Goal: Task Accomplishment & Management: Manage account settings

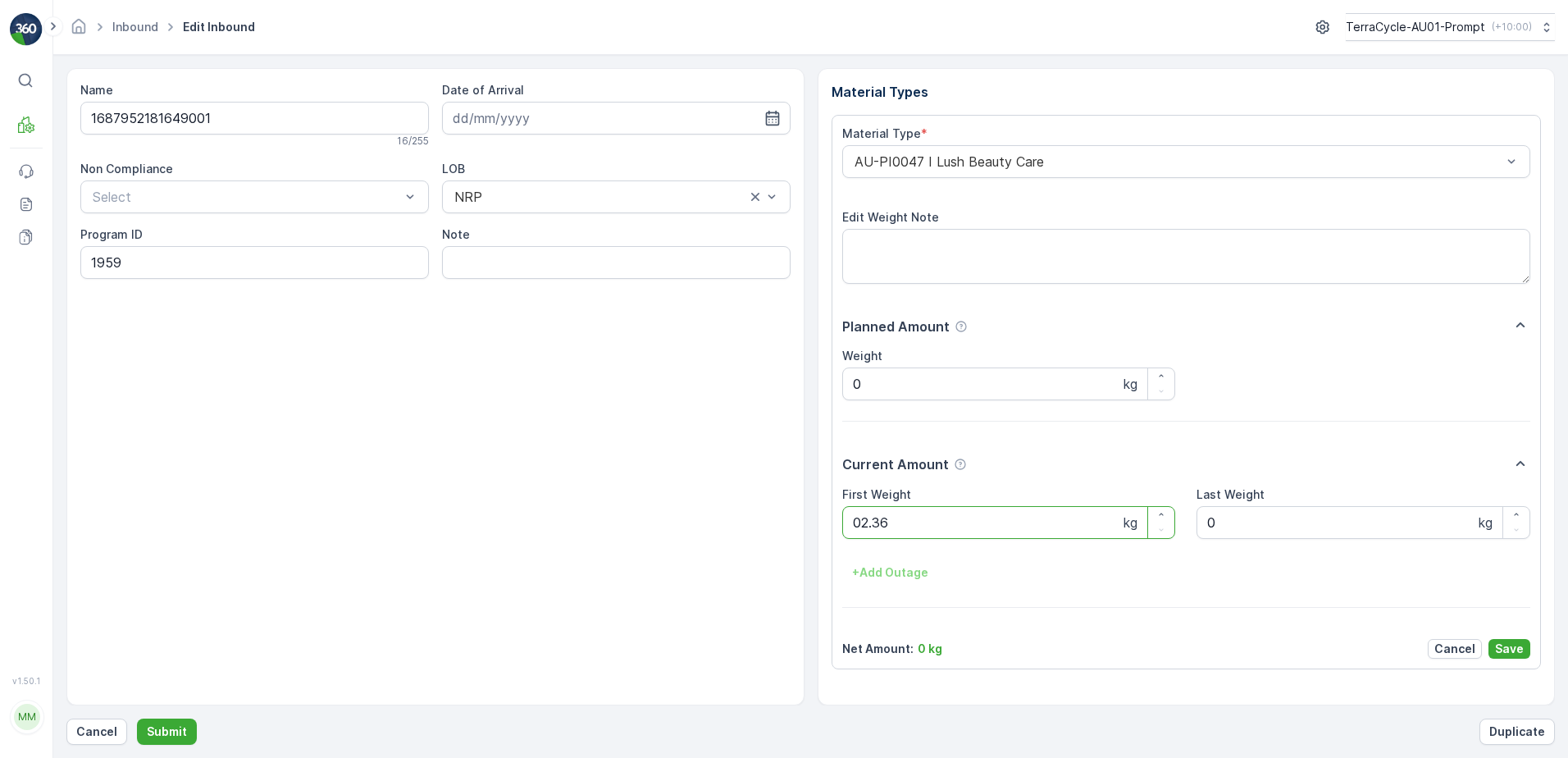
click at [137, 718] on button "Submit" at bounding box center [167, 731] width 60 height 26
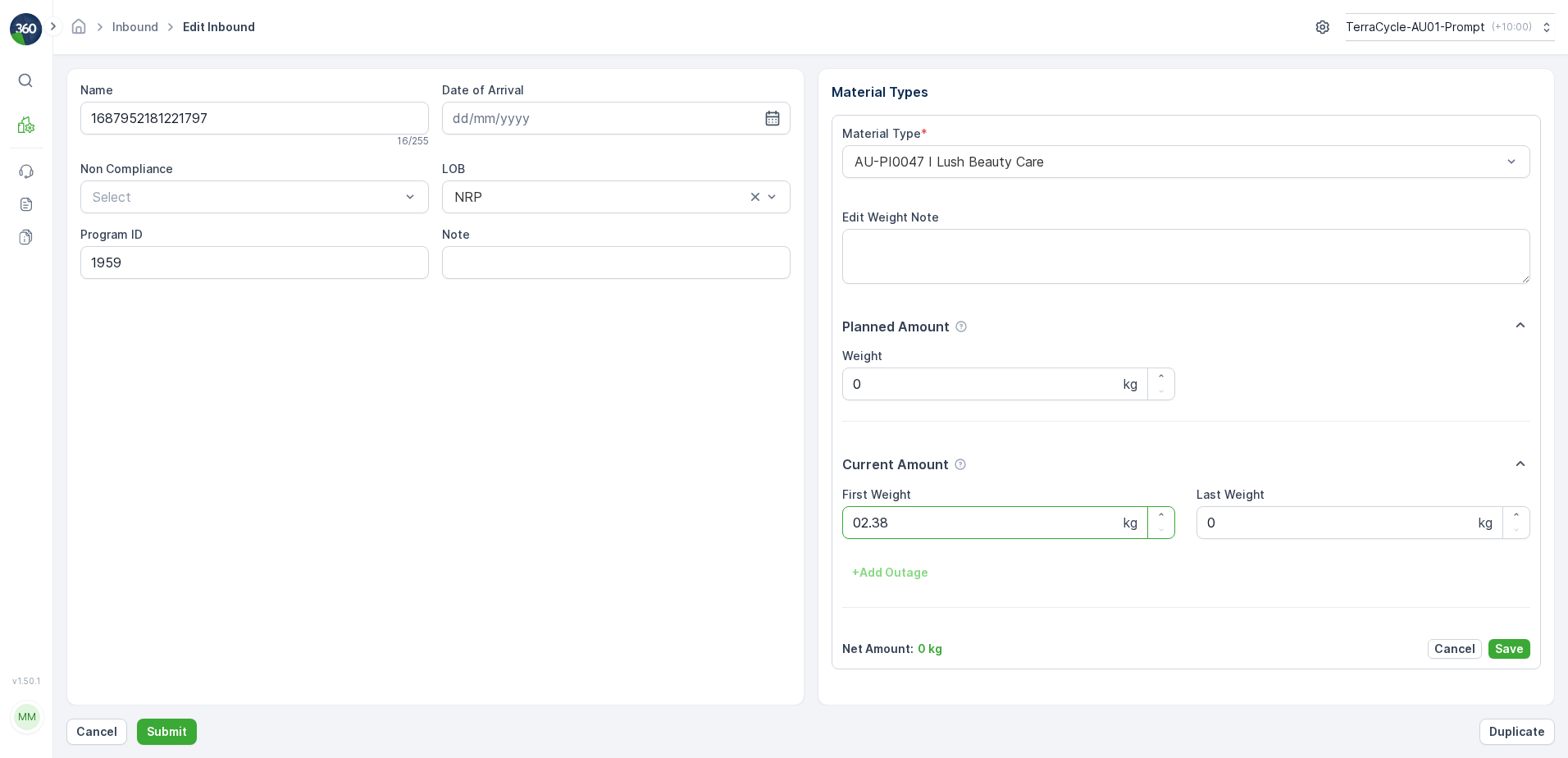
click at [137, 718] on button "Submit" at bounding box center [167, 731] width 60 height 26
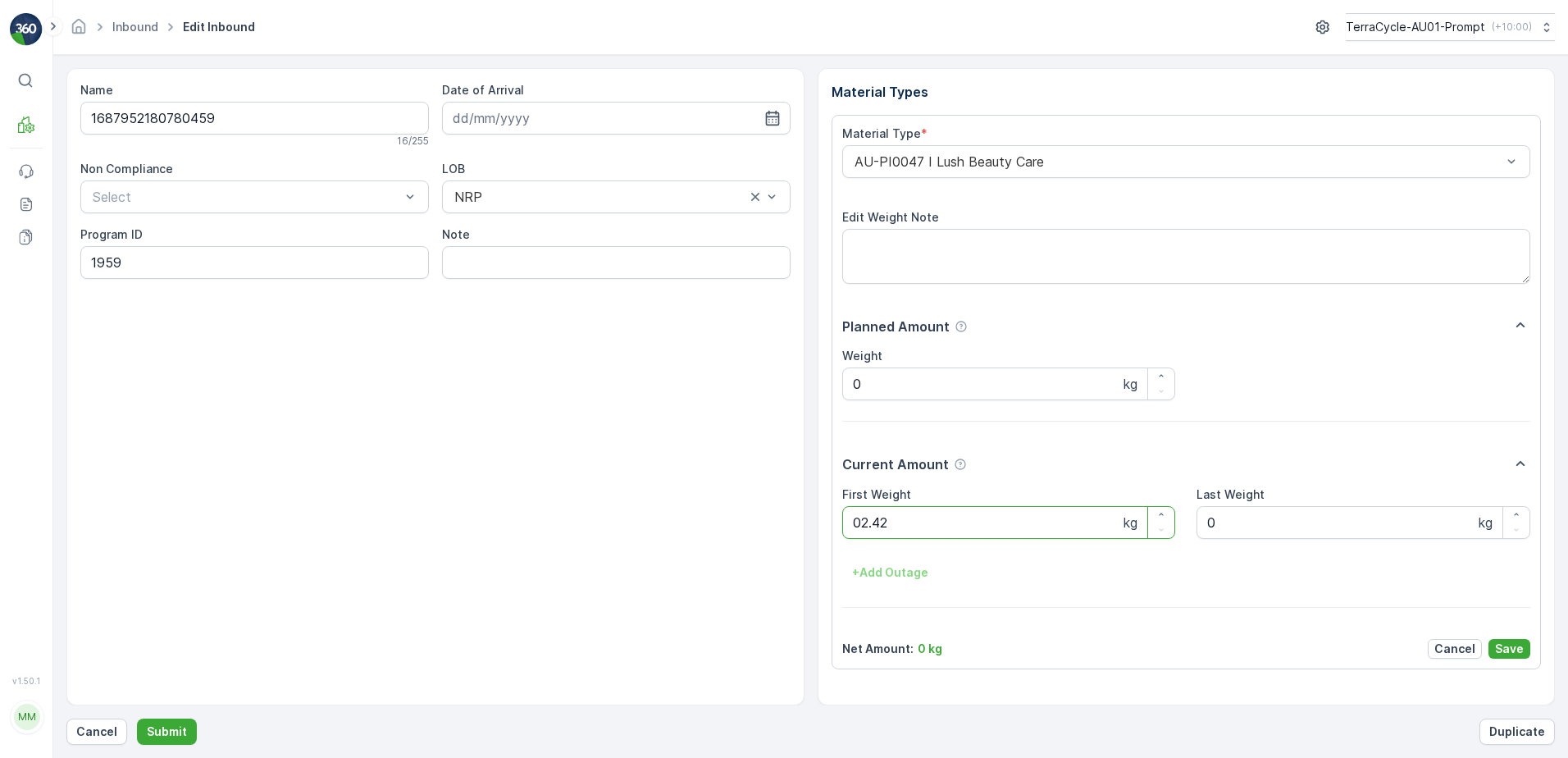
click at [137, 718] on button "Submit" at bounding box center [167, 731] width 60 height 26
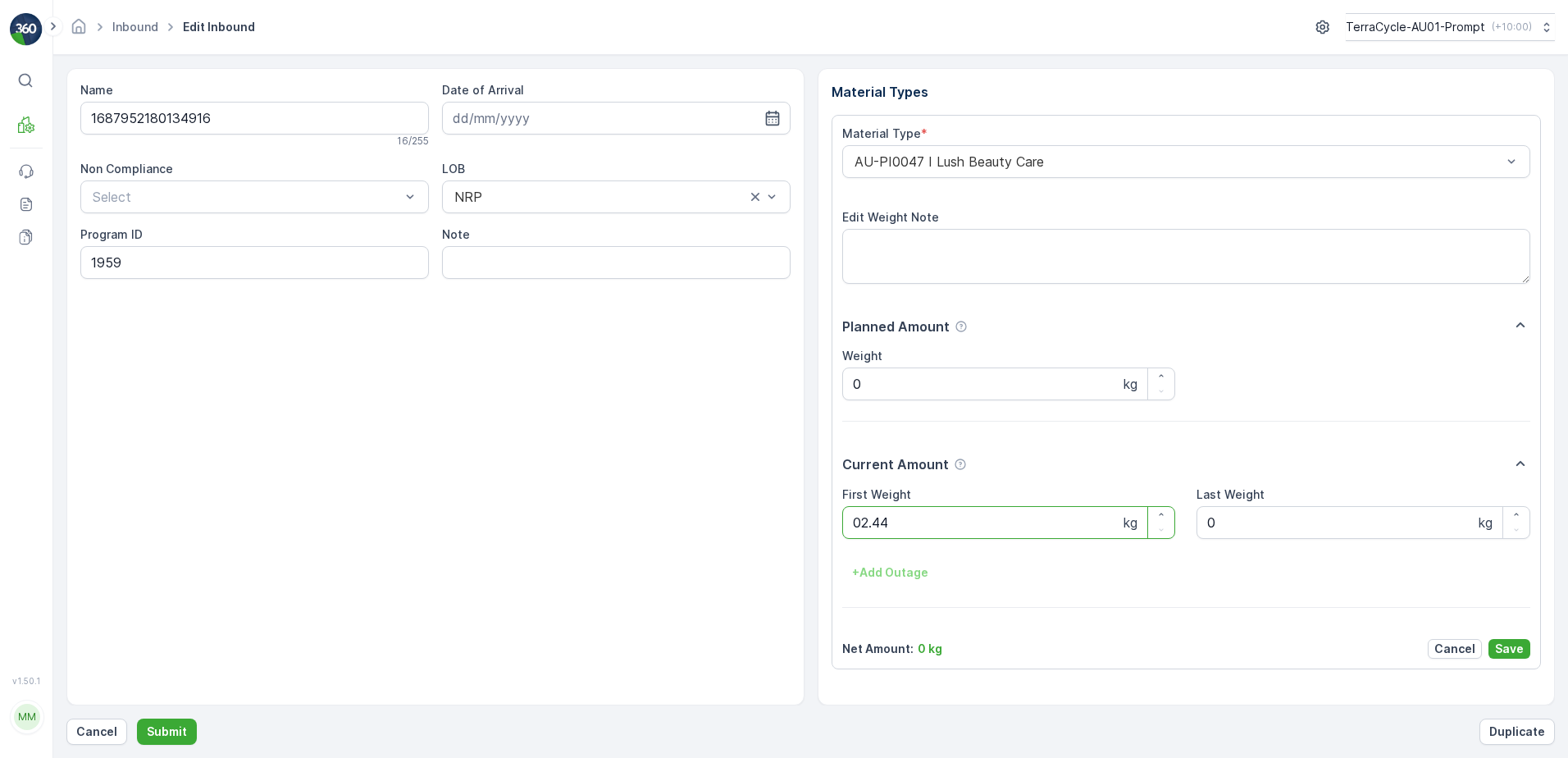
click at [137, 718] on button "Submit" at bounding box center [167, 731] width 60 height 26
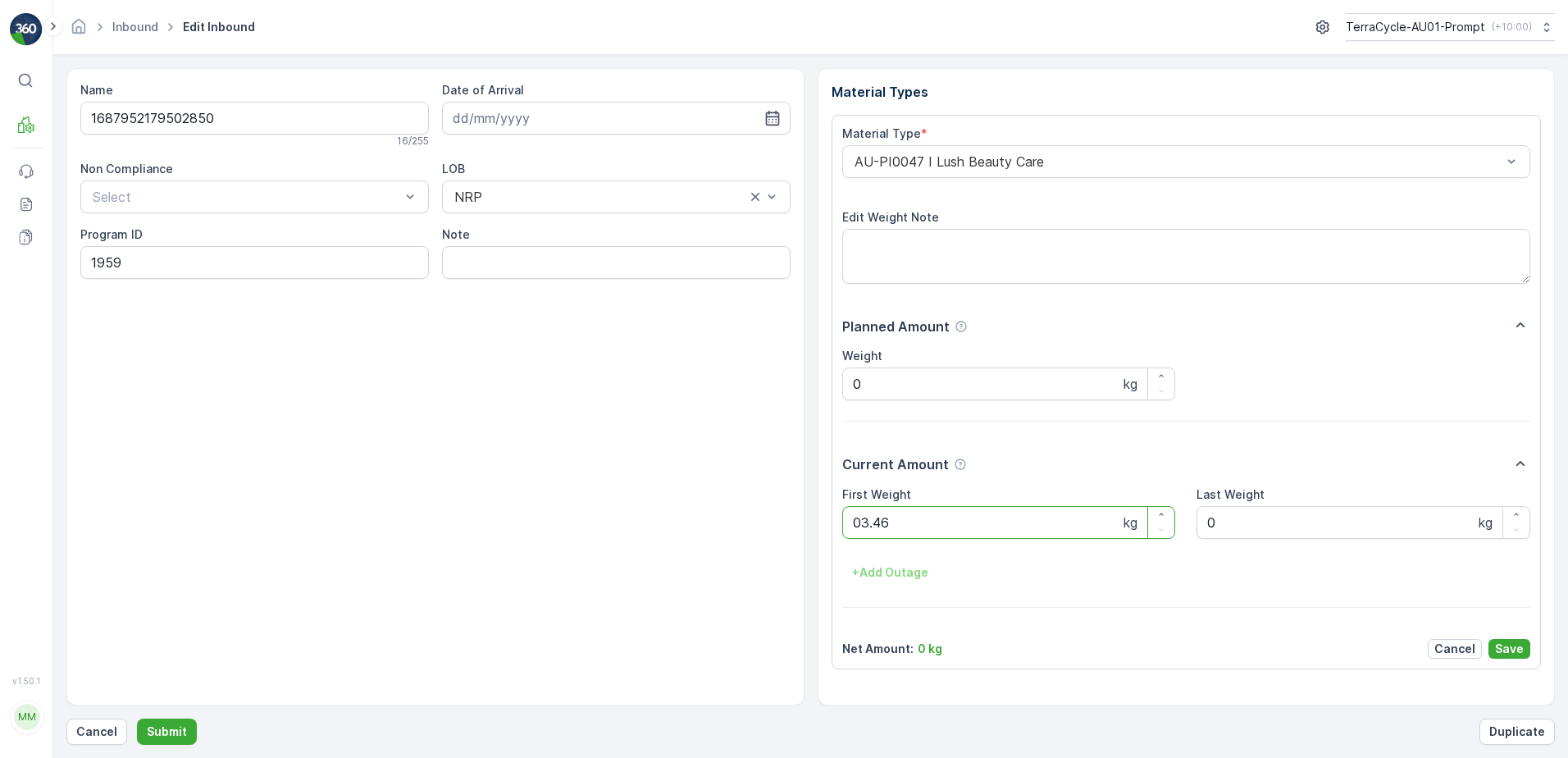
click at [137, 718] on button "Submit" at bounding box center [167, 731] width 60 height 26
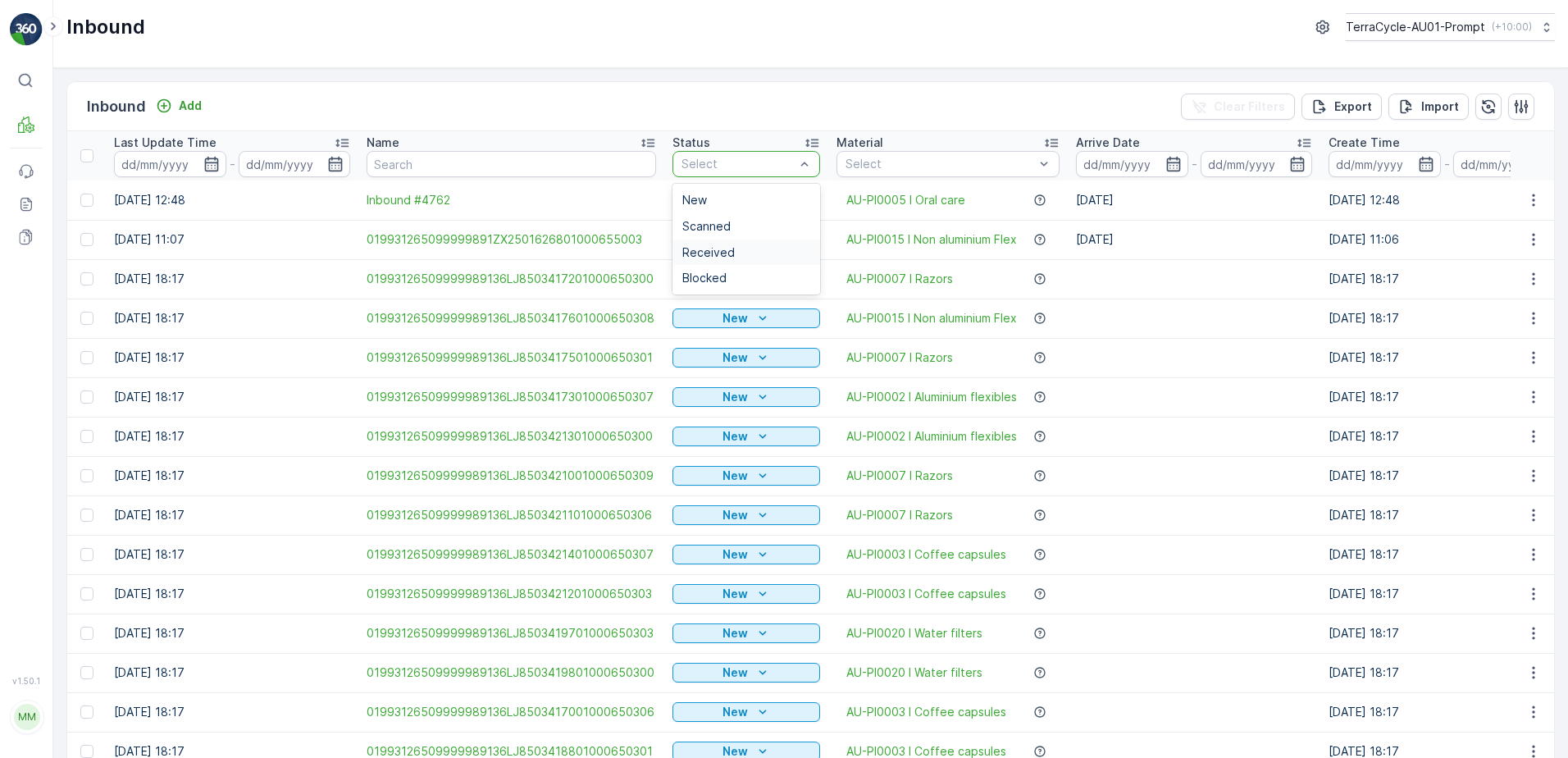
click at [747, 243] on div "Received" at bounding box center [745, 252] width 148 height 26
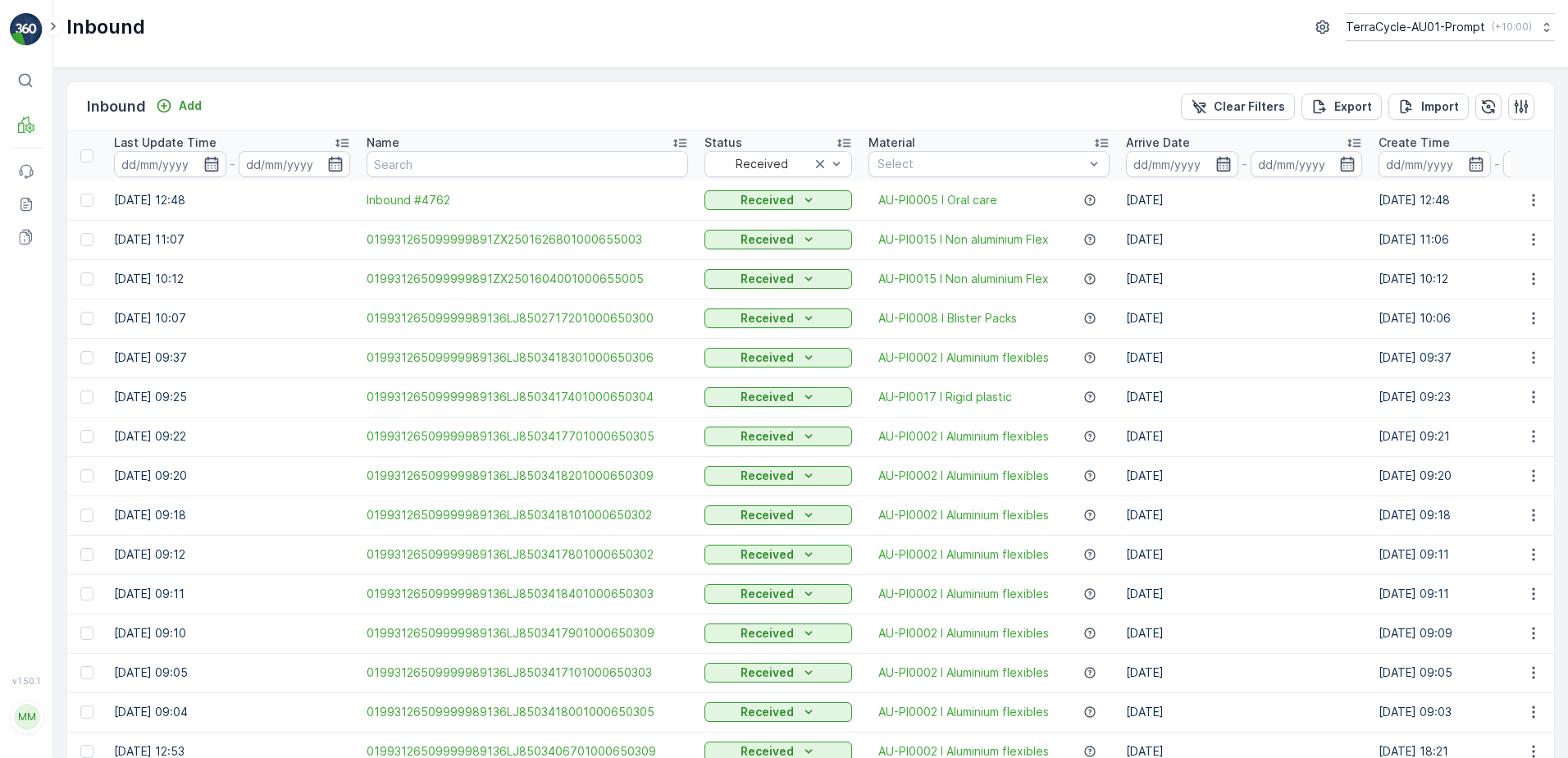
click at [1215, 167] on icon "button" at bounding box center [1223, 164] width 16 height 16
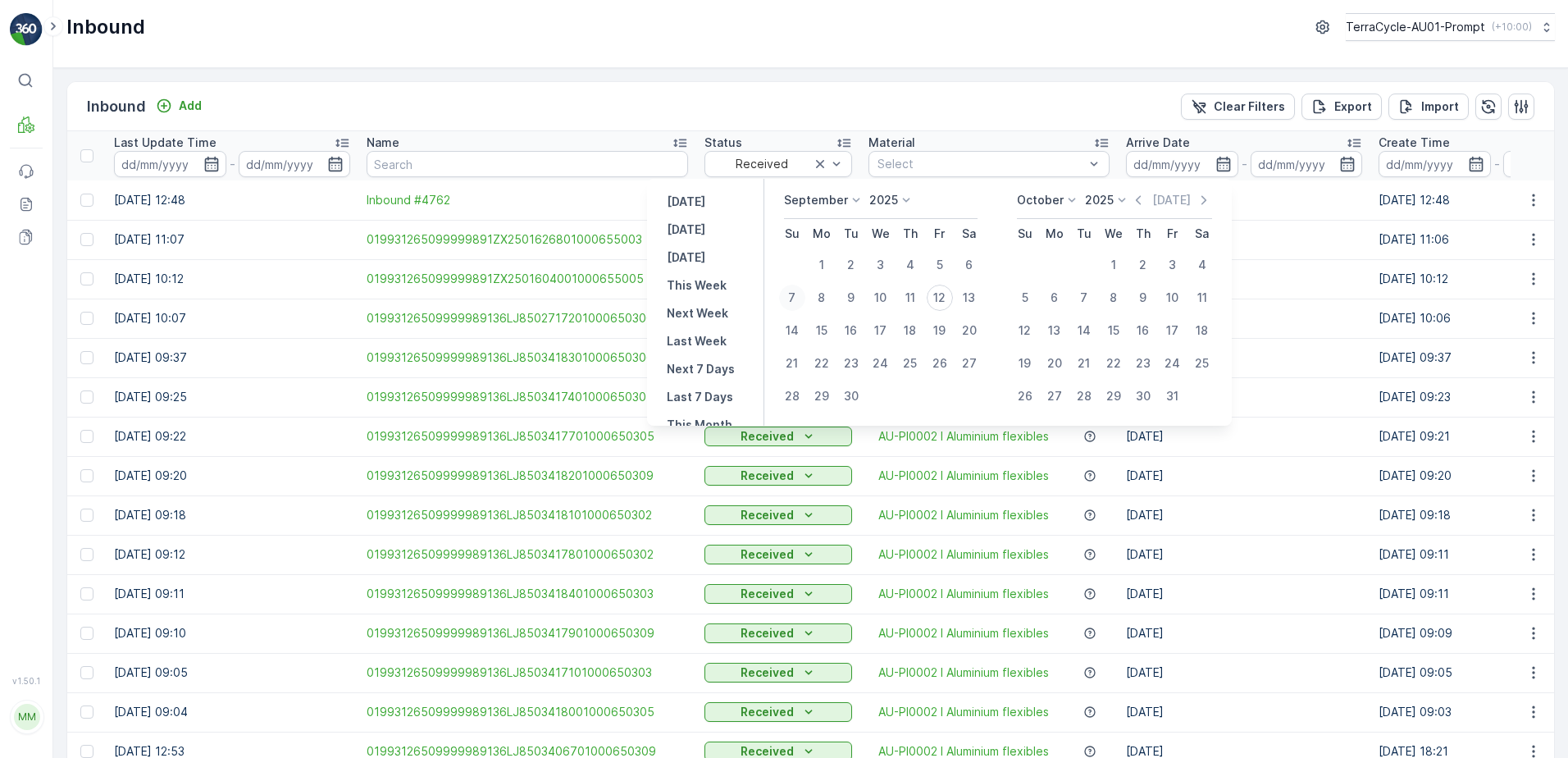
click at [789, 299] on div "7" at bounding box center [792, 297] width 26 height 26
type input "[DATE]"
click at [1164, 169] on input at bounding box center [1182, 163] width 112 height 26
type input "[DATE]"
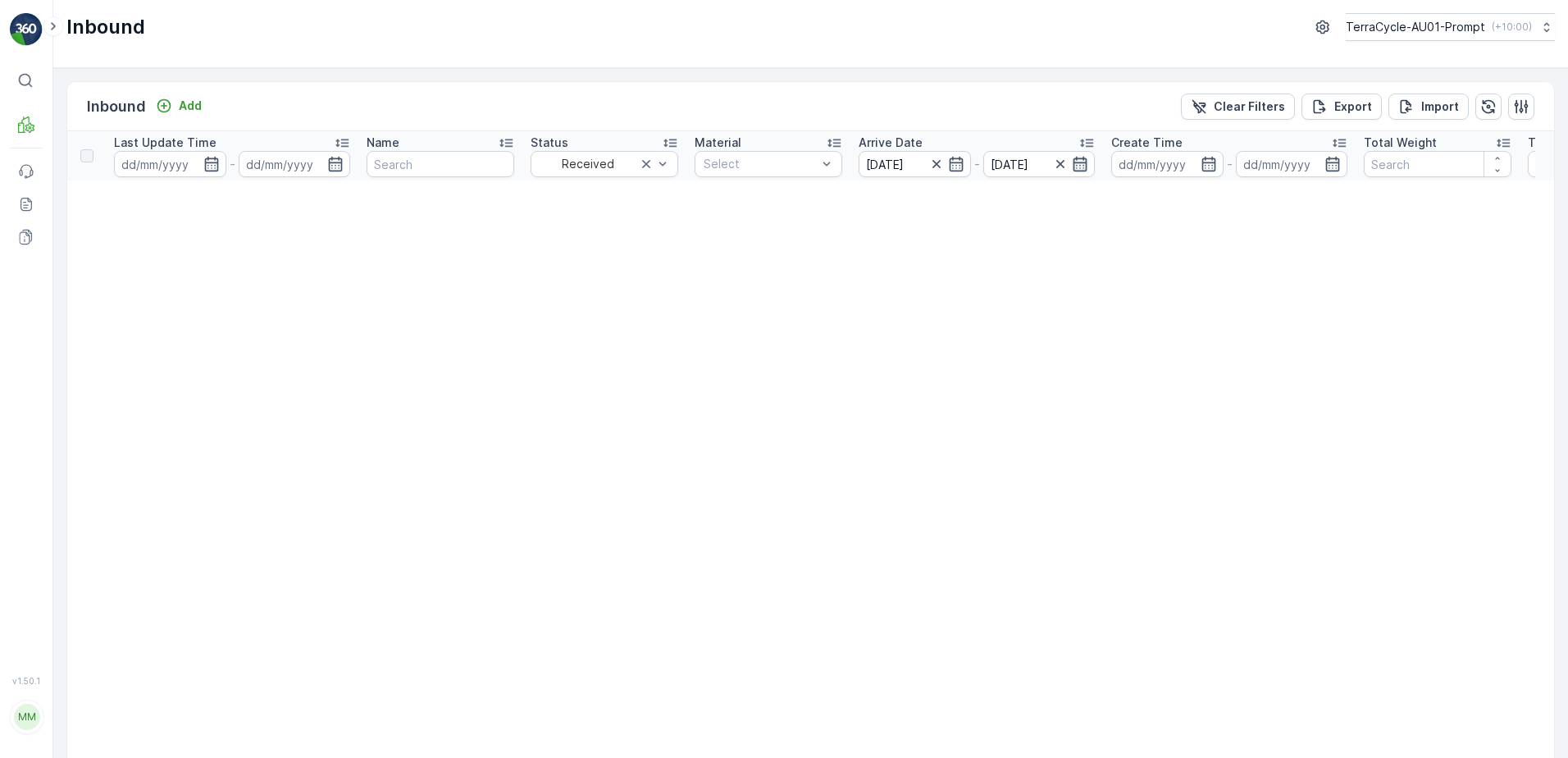
click at [1080, 166] on icon "button" at bounding box center [1080, 163] width 14 height 14
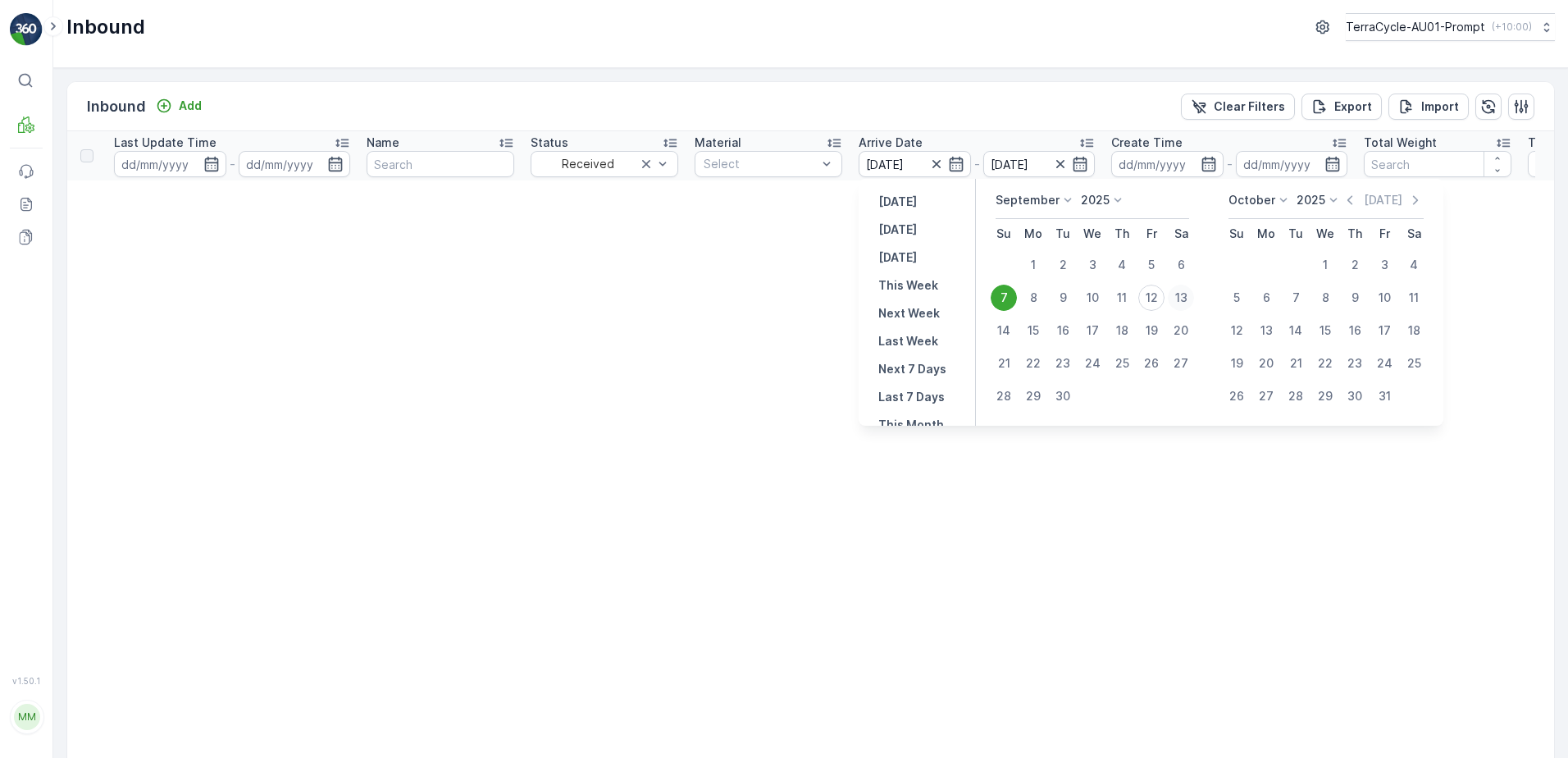
click at [1189, 293] on div "13" at bounding box center [1180, 297] width 26 height 26
type input "[DATE]"
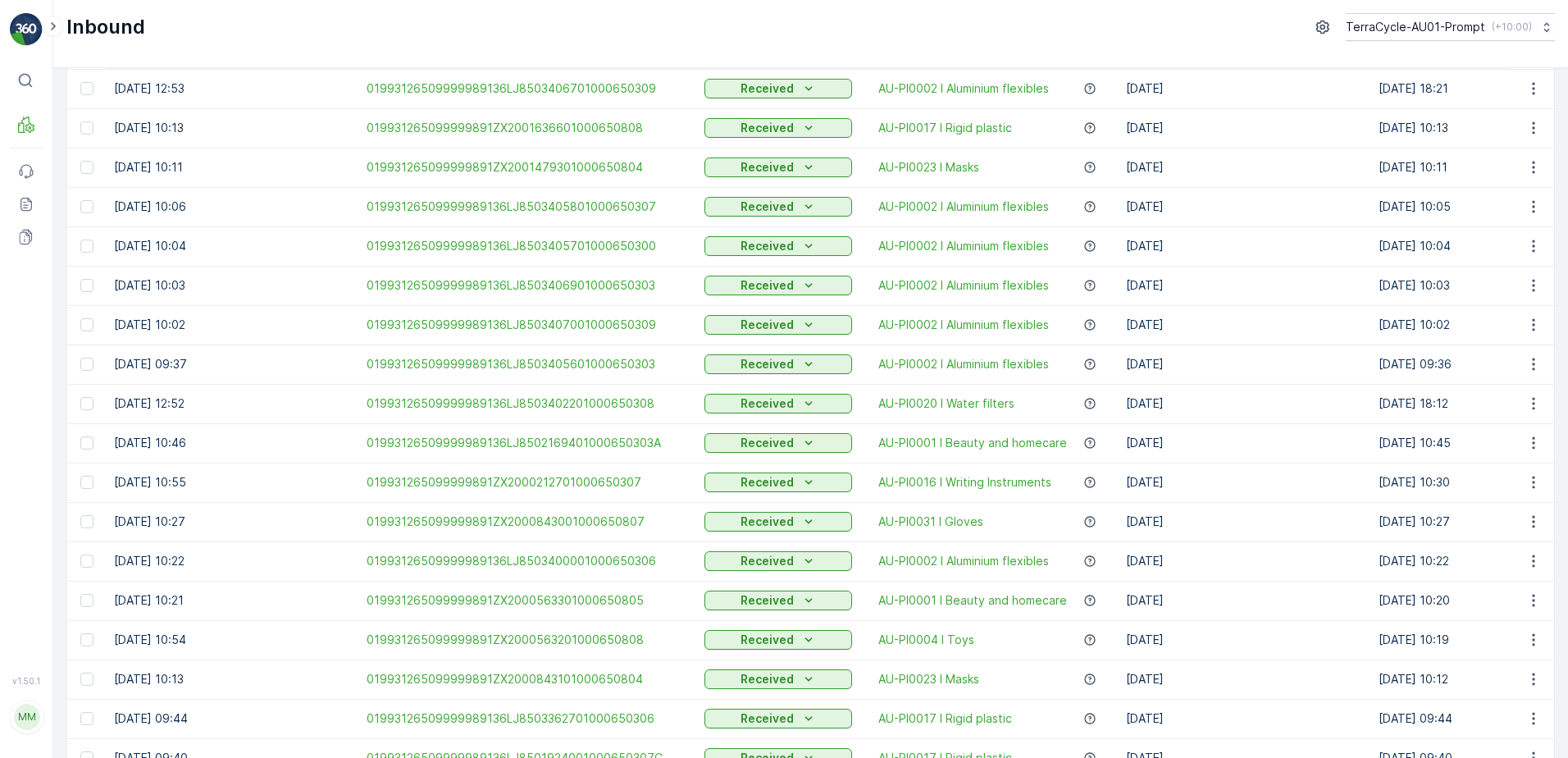
scroll to position [394, 0]
